Goal: Task Accomplishment & Management: Complete application form

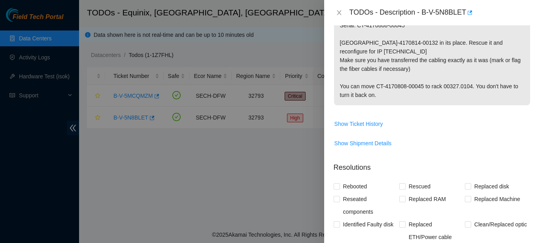
scroll to position [352, 0]
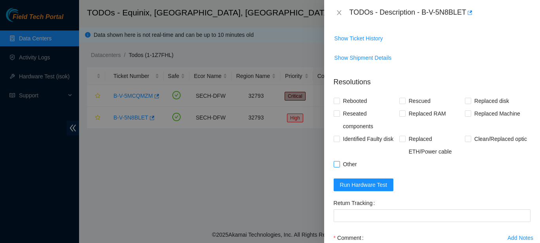
click at [337, 162] on input "Other" at bounding box center [336, 164] width 6 height 6
checkbox input "true"
click at [341, 99] on span "Rebooted" at bounding box center [355, 100] width 30 height 13
click at [339, 99] on input "Rebooted" at bounding box center [336, 101] width 6 height 6
checkbox input "true"
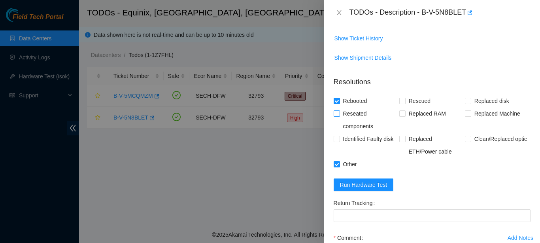
click at [338, 120] on label "Reseated components" at bounding box center [366, 119] width 66 height 25
click at [338, 116] on input "Reseated components" at bounding box center [336, 113] width 6 height 6
checkbox input "true"
click at [409, 102] on span "Rescued" at bounding box center [419, 100] width 28 height 13
click at [405, 102] on input "Rescued" at bounding box center [402, 101] width 6 height 6
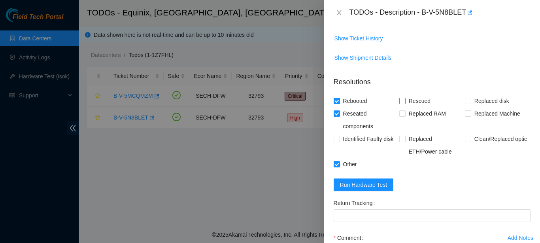
checkbox input "true"
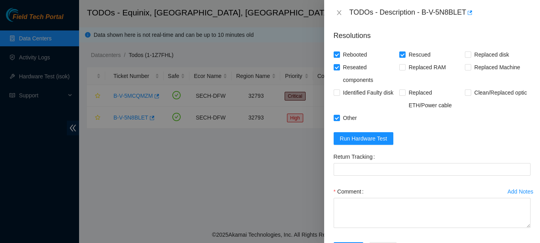
scroll to position [402, 0]
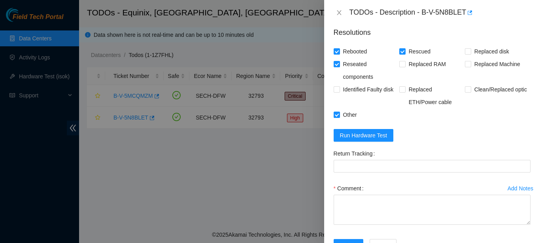
click at [339, 237] on div "Add Notes Comment" at bounding box center [431, 210] width 203 height 57
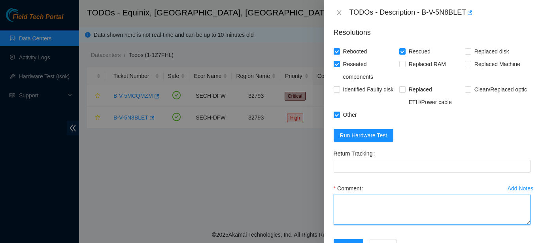
click at [339, 222] on textarea "Comment" at bounding box center [431, 209] width 197 height 30
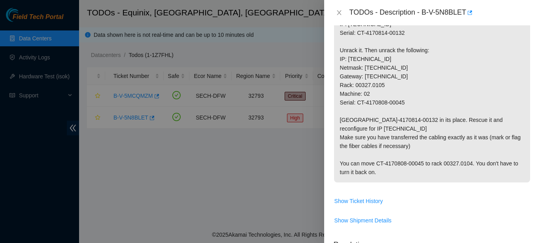
scroll to position [188, 0]
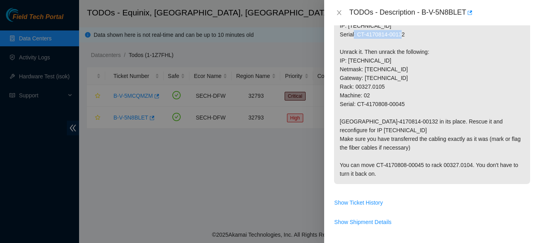
drag, startPoint x: 403, startPoint y: 37, endPoint x: 357, endPoint y: 37, distance: 45.8
click at [357, 37] on p "Find the following asset: Rack: 00327.0104 Machine: 19 IP: [TECHNICAL_ID] Seria…" at bounding box center [432, 86] width 196 height 194
copy p "CT-4170814-00132"
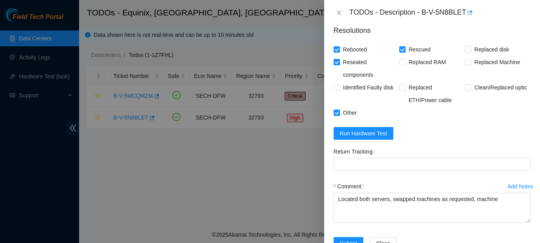
scroll to position [403, 0]
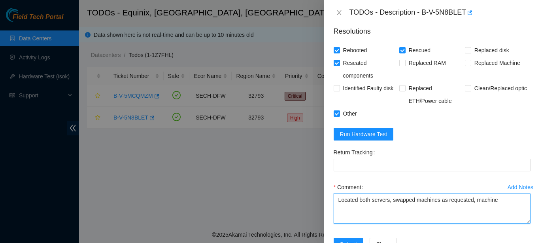
click at [503, 201] on textarea "Located both servers, swapped machines as requested, machine" at bounding box center [431, 208] width 197 height 30
paste textarea "CT-4170814-00132"
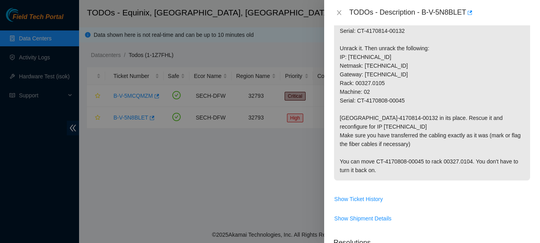
scroll to position [190, 0]
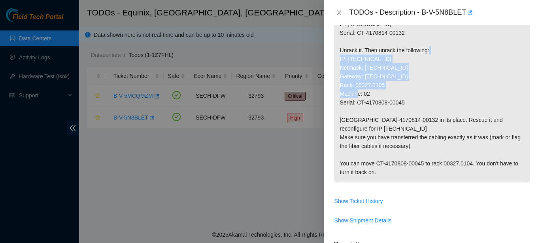
drag, startPoint x: 372, startPoint y: 94, endPoint x: 335, endPoint y: 61, distance: 49.5
click at [335, 61] on p "Find the following asset: Rack: 00327.0104 Machine: 19 IP: [TECHNICAL_ID] Seria…" at bounding box center [432, 85] width 196 height 194
copy p "IP: [TECHNICAL_ID] Netmask: [TECHNICAL_ID] Gateway: [TECHNICAL_ID] Rack: 00327.…"
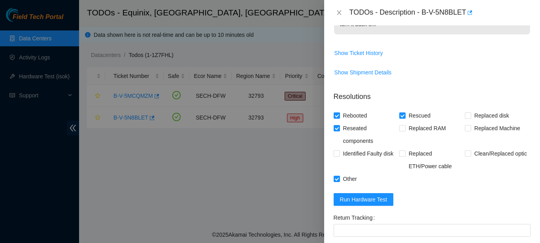
scroll to position [429, 0]
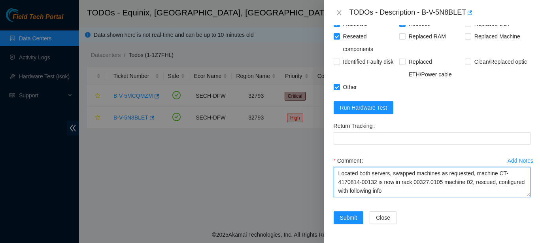
click at [432, 195] on textarea "Located both servers, swapped machines as requested, machine CT-4170814-00132 i…" at bounding box center [431, 182] width 197 height 30
click at [426, 187] on textarea "Located both servers, swapped machines as requested, machine CT-4170814-00132 i…" at bounding box center [431, 182] width 197 height 30
paste textarea "IP: [TECHNICAL_ID] Netmask: [TECHNICAL_ID] Gateway: [TECHNICAL_ID] Rack: 00327.…"
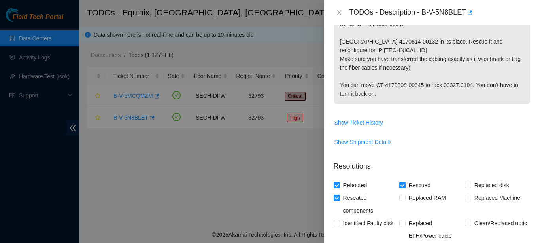
scroll to position [267, 0]
drag, startPoint x: 421, startPoint y: 85, endPoint x: 375, endPoint y: 88, distance: 45.9
click at [375, 88] on p "Find the following asset: Rack: 00327.0104 Machine: 19 IP: [TECHNICAL_ID] Seria…" at bounding box center [432, 7] width 196 height 194
copy p "CT-4170808-00045"
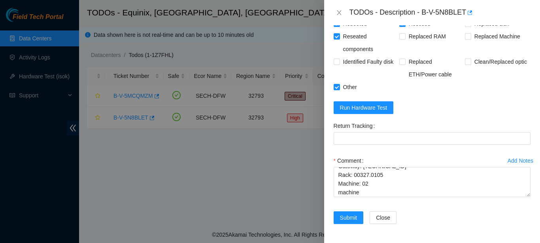
click at [383, 197] on div "Comment Located both servers, swapped machines as requested, machine CT-4170814…" at bounding box center [431, 177] width 197 height 47
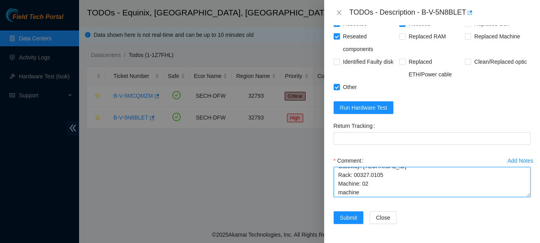
click at [383, 192] on textarea "Located both servers, swapped machines as requested, machine CT-4170814-00132 i…" at bounding box center [431, 182] width 197 height 30
paste textarea "CT-4170808-00045"
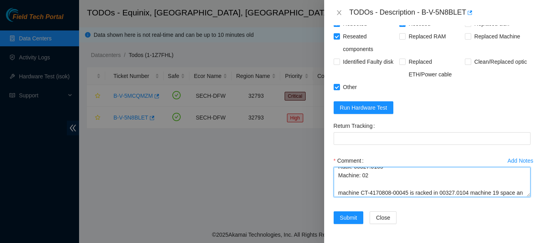
scroll to position [68, 0]
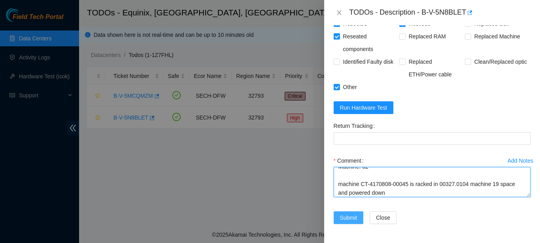
type textarea "Located both servers, swapped machines as requested, machine CT-4170814-00132 i…"
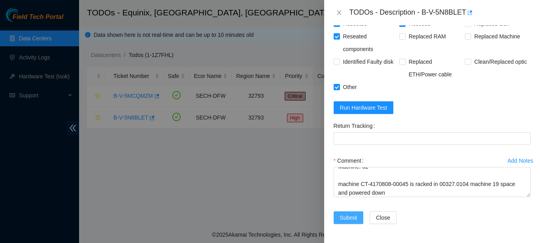
click at [356, 214] on span "Submit" at bounding box center [348, 217] width 17 height 9
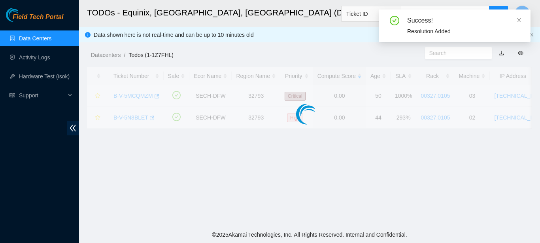
scroll to position [233, 0]
